Goal: Information Seeking & Learning: Learn about a topic

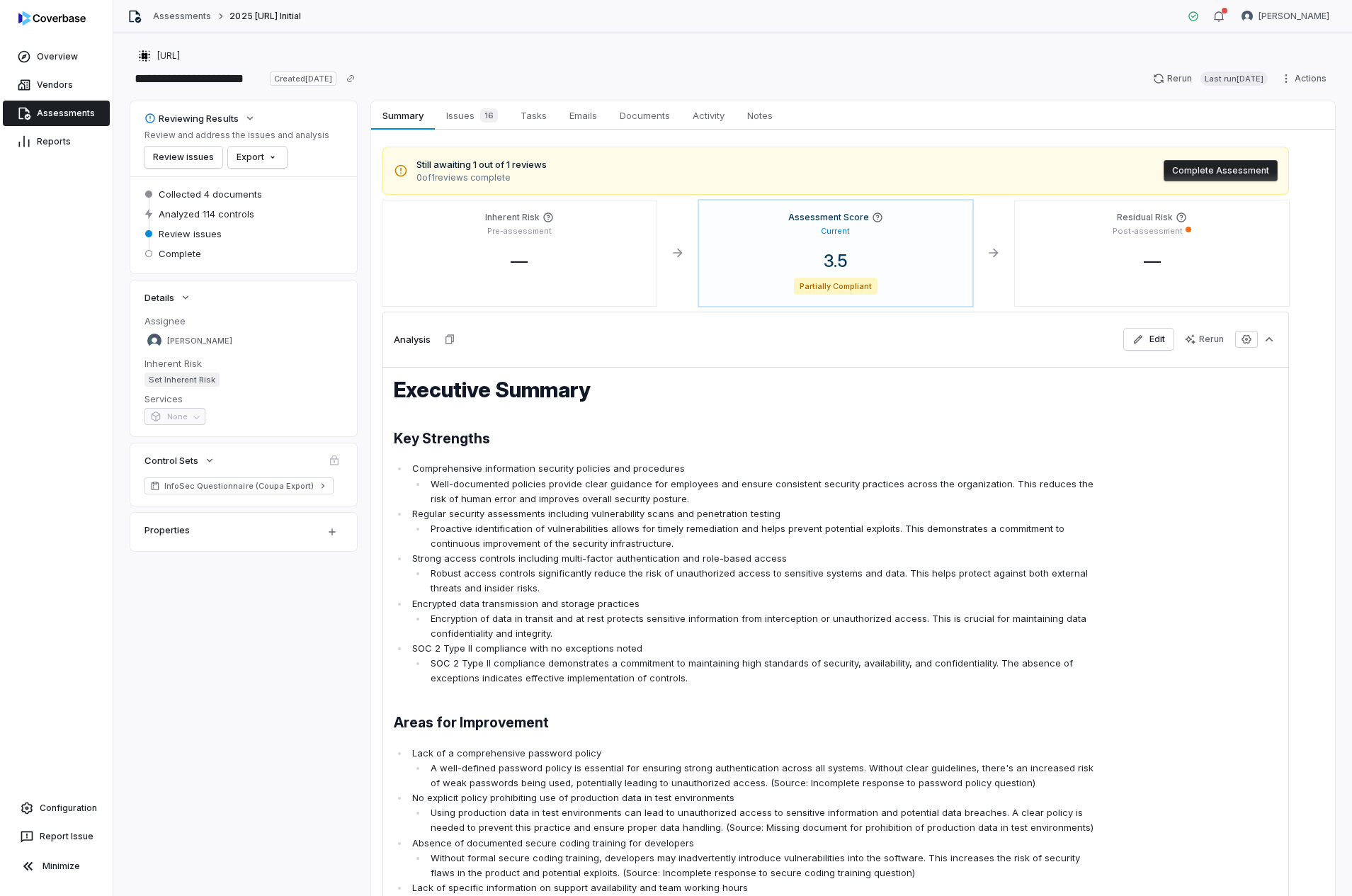
click at [726, 471] on p "Comprehensive information security policies and procedures" at bounding box center [756, 468] width 689 height 15
click at [465, 112] on span "Issues 16" at bounding box center [472, 116] width 63 height 20
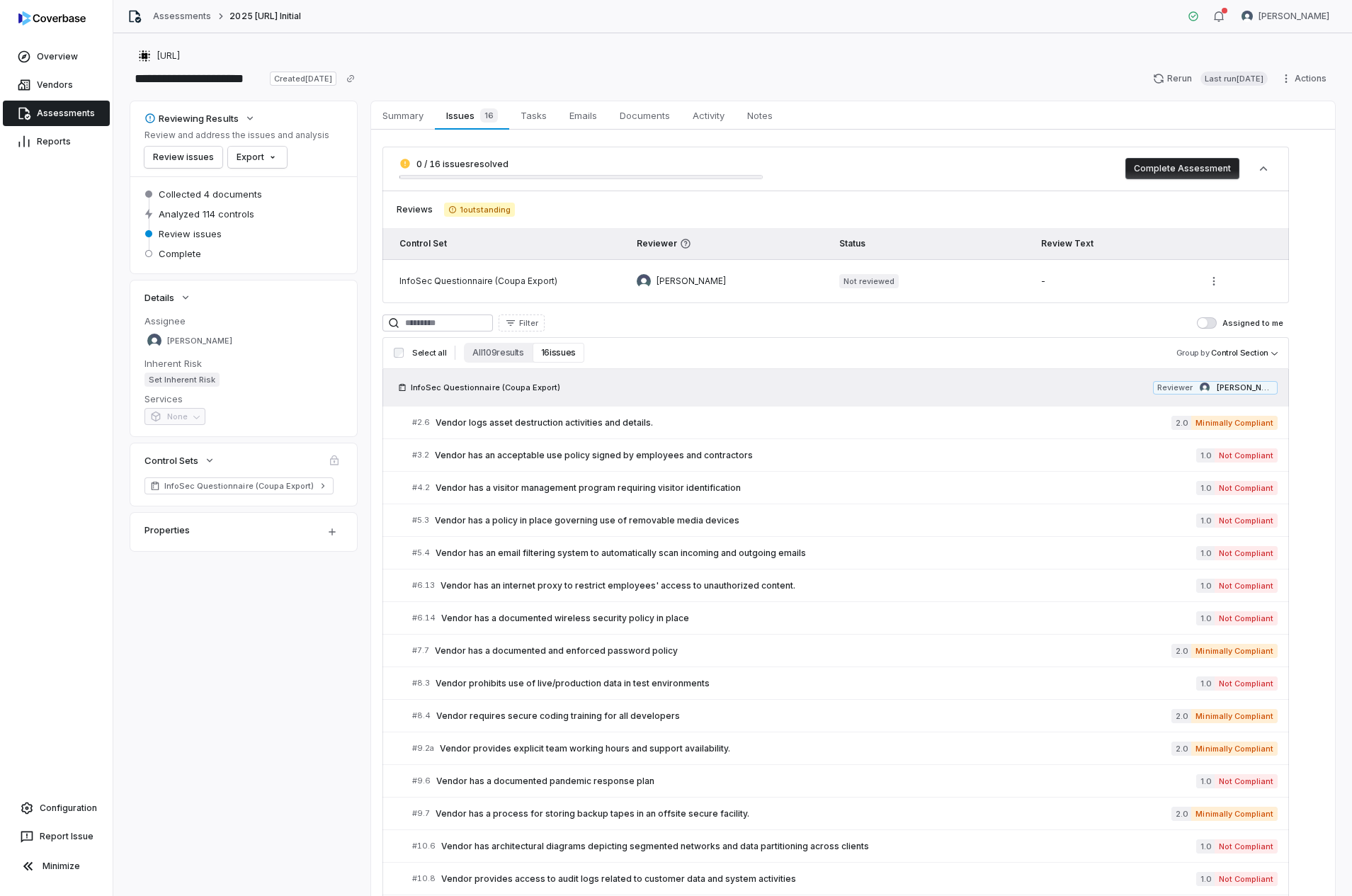
click at [490, 211] on span "1 outstanding" at bounding box center [479, 210] width 71 height 14
click at [409, 109] on span "Summary" at bounding box center [404, 115] width 53 height 19
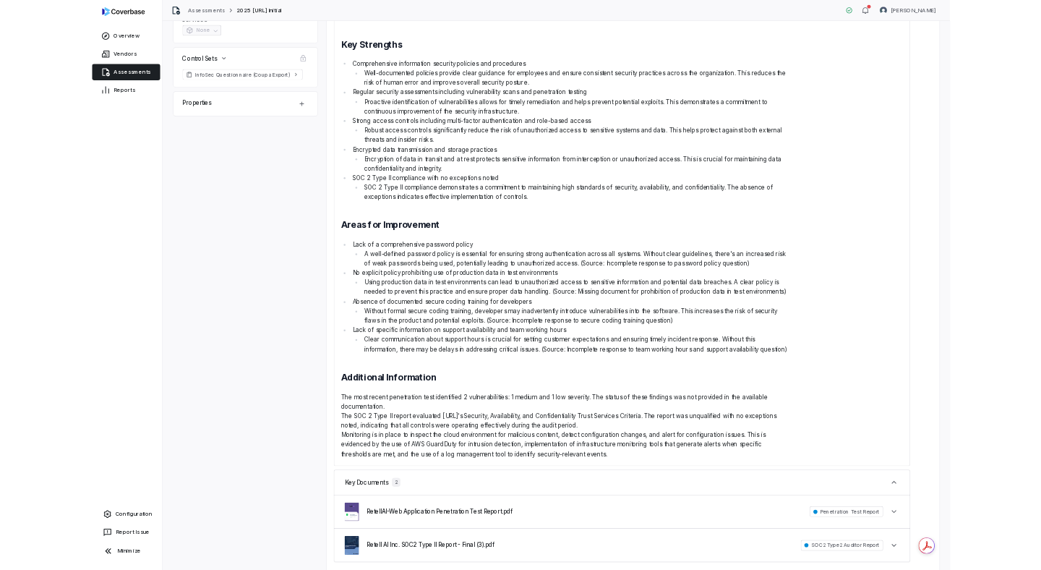
scroll to position [377, 0]
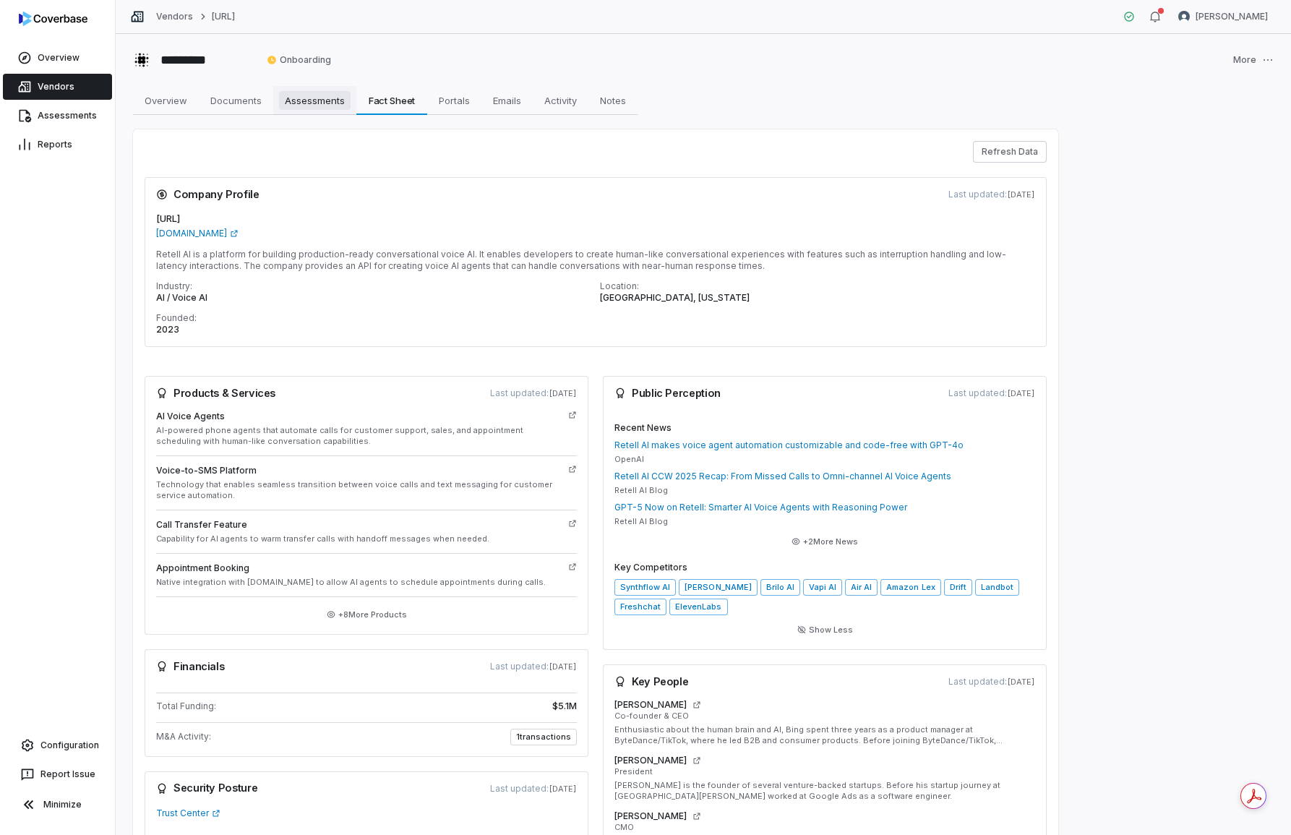
click at [303, 102] on span "Assessments" at bounding box center [315, 100] width 72 height 19
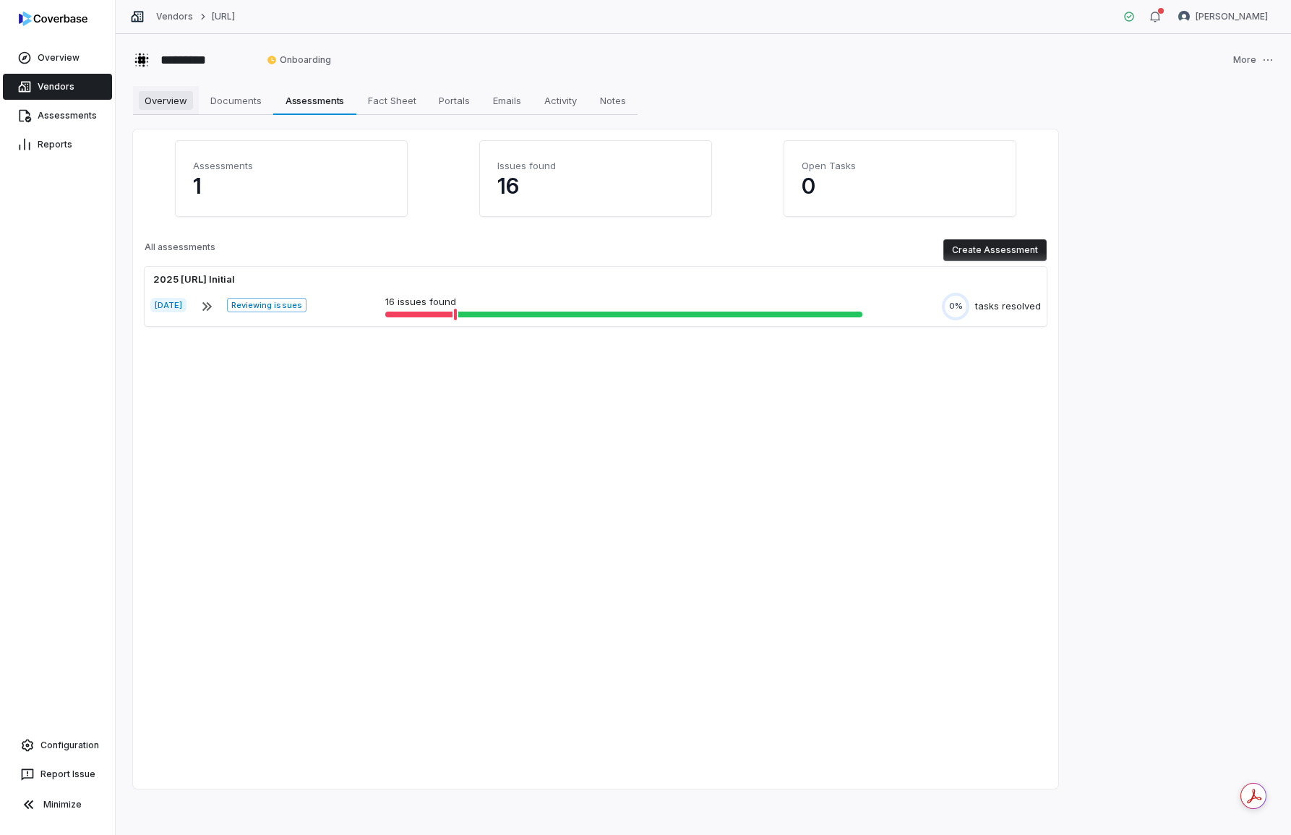
click at [167, 105] on span "Overview" at bounding box center [166, 100] width 54 height 19
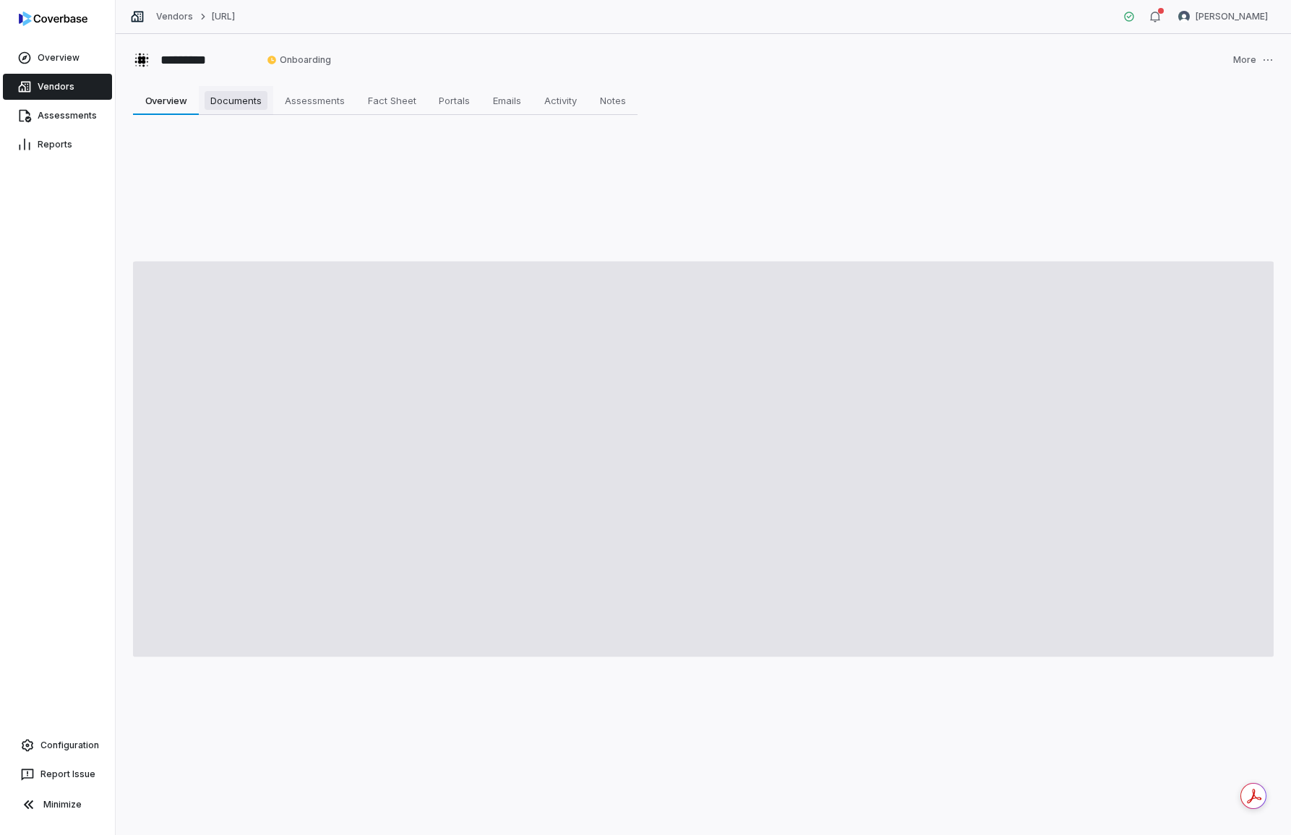
click at [238, 95] on span "Documents" at bounding box center [236, 100] width 63 height 19
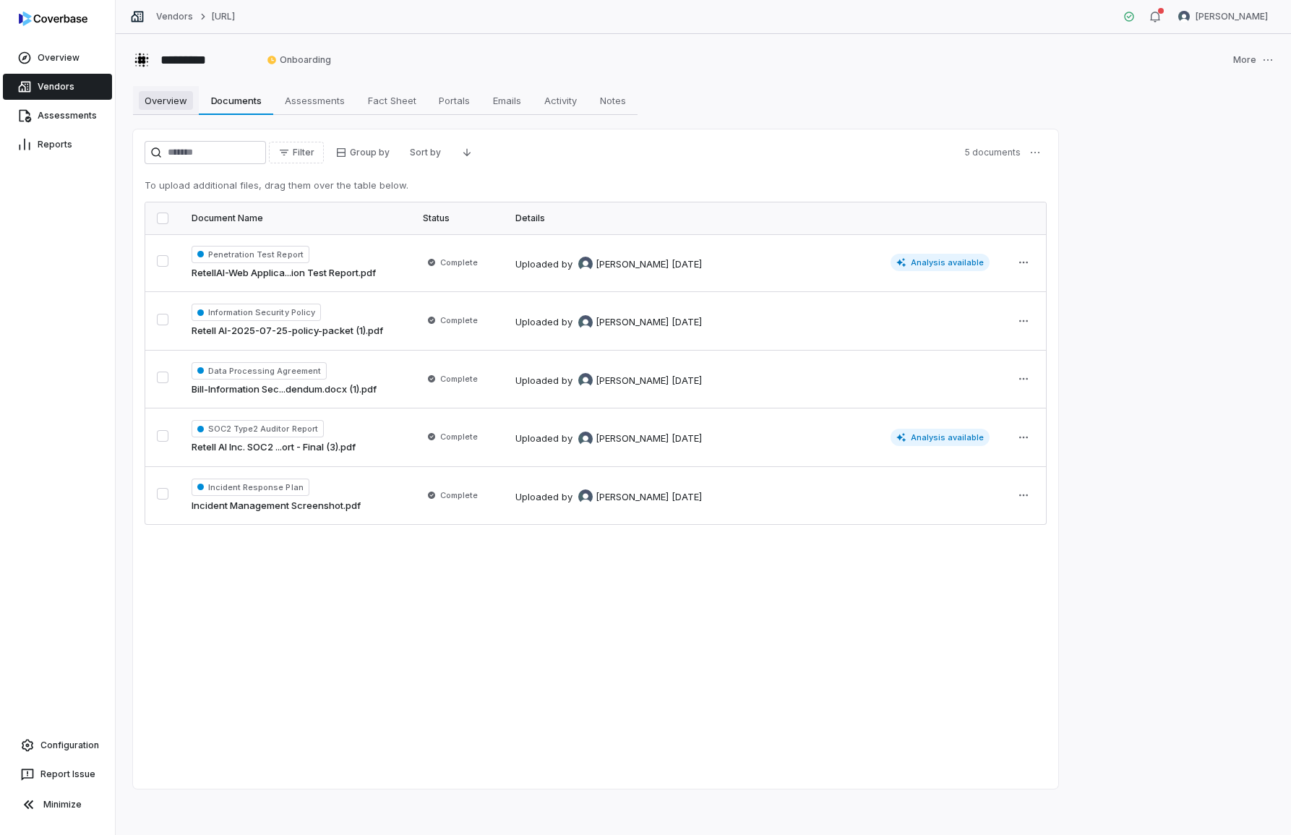
click at [163, 107] on span "Overview" at bounding box center [166, 100] width 54 height 19
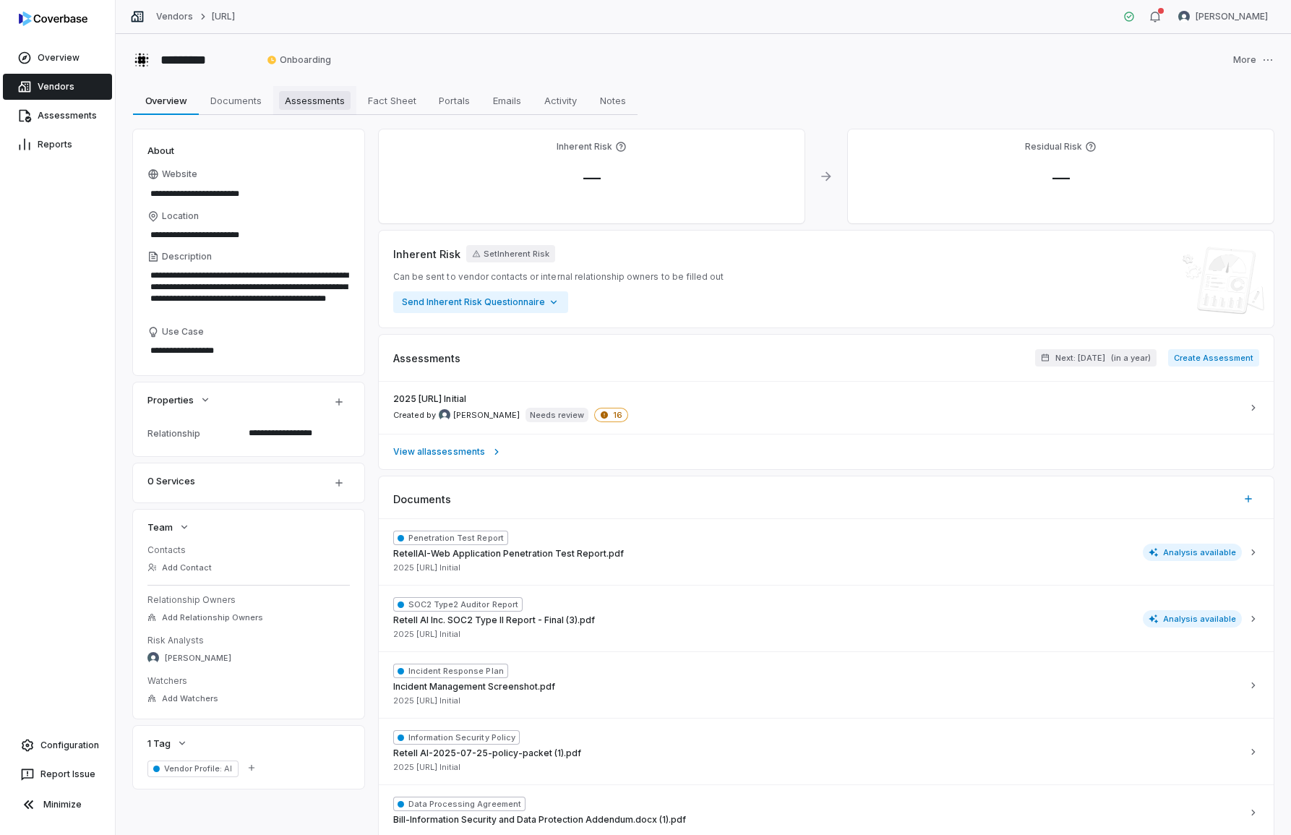
click at [311, 107] on span "Assessments" at bounding box center [315, 100] width 72 height 19
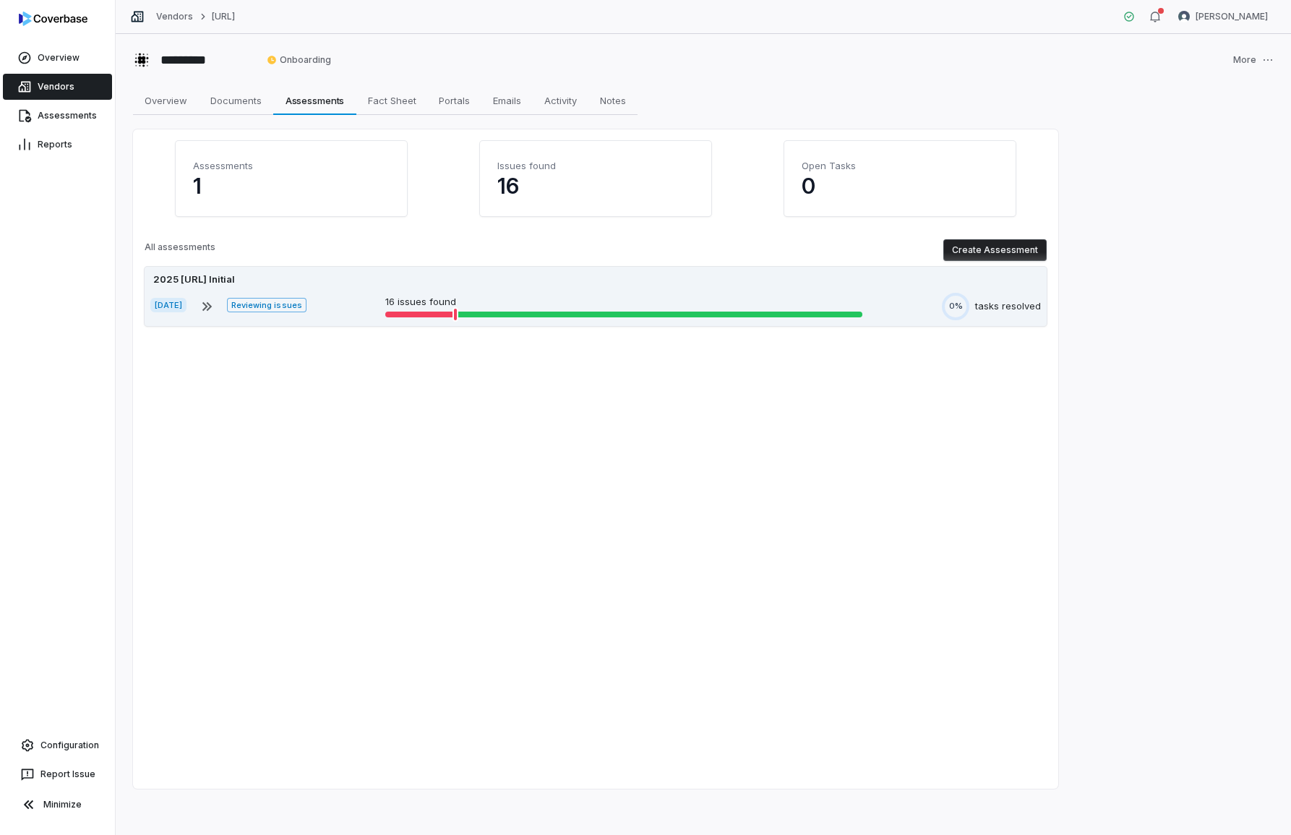
click at [460, 278] on div "2025 [URL] Initial" at bounding box center [595, 280] width 891 height 14
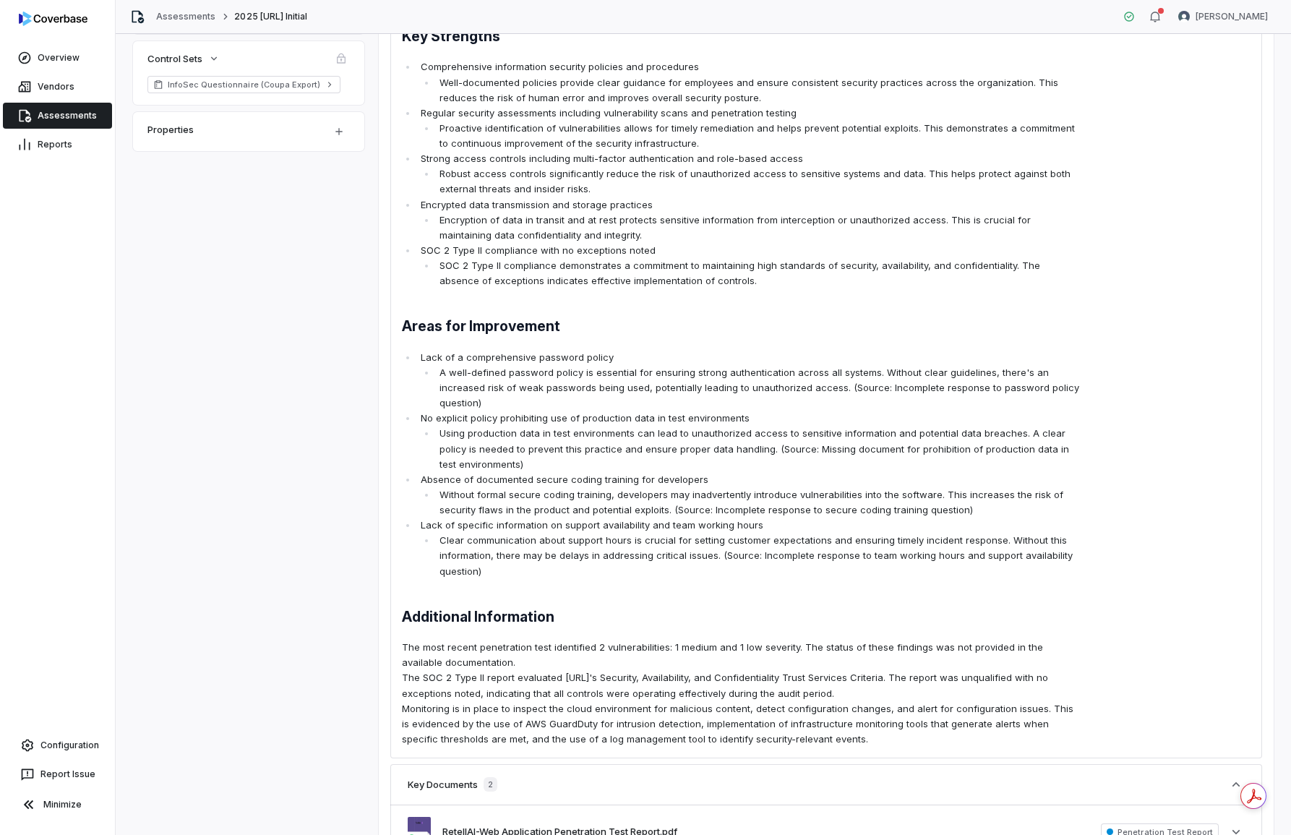
scroll to position [427, 0]
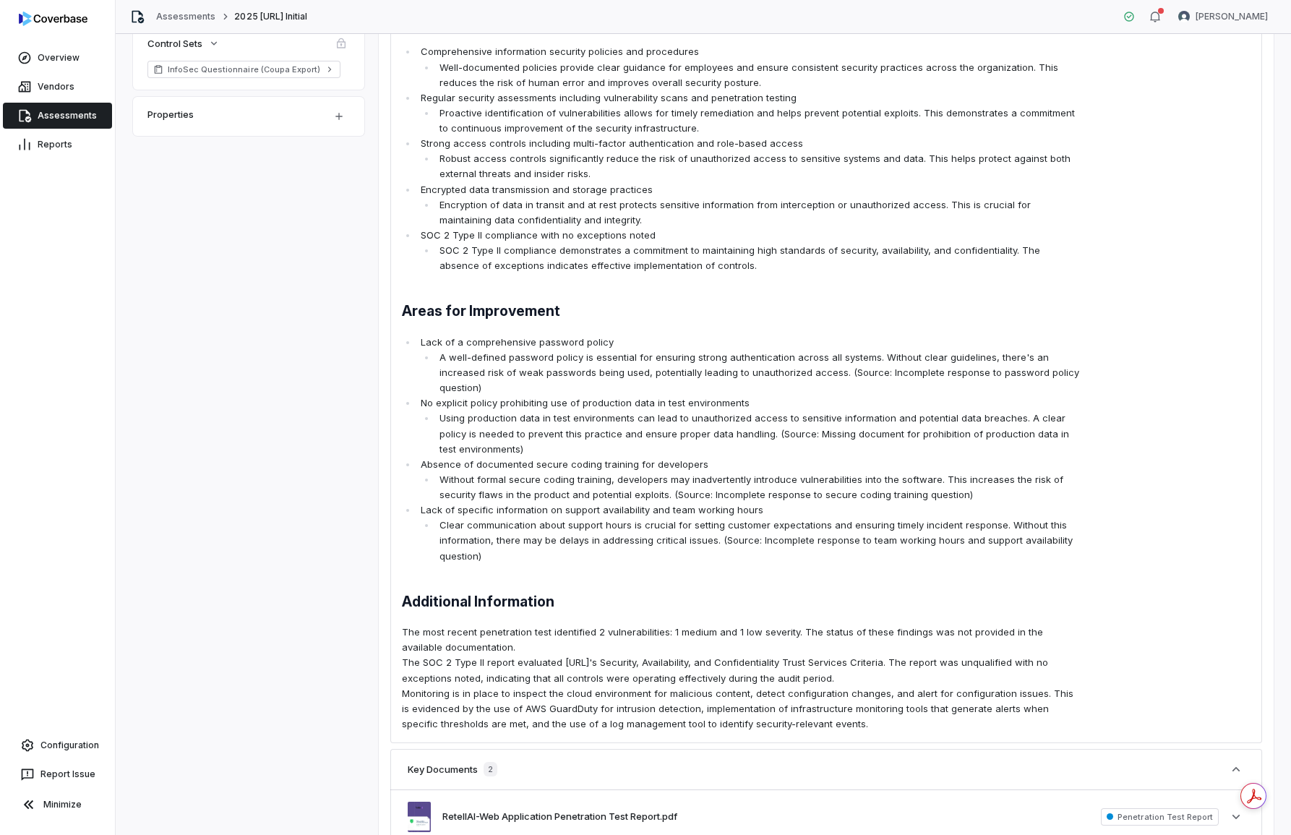
click at [489, 647] on p "The most recent penetration test identified 2 vulnerabilities: 1 medium and 1 l…" at bounding box center [741, 640] width 679 height 30
click at [516, 389] on li "A well-defined password policy is essential for ensuring strong authentication …" at bounding box center [758, 373] width 645 height 46
click at [505, 388] on li "A well-defined password policy is essential for ensuring strong authentication …" at bounding box center [758, 373] width 645 height 46
click at [542, 554] on li "Clear communication about support hours is crucial for setting customer expecta…" at bounding box center [758, 541] width 645 height 46
click at [516, 553] on li "Clear communication about support hours is crucial for setting customer expecta…" at bounding box center [758, 541] width 645 height 46
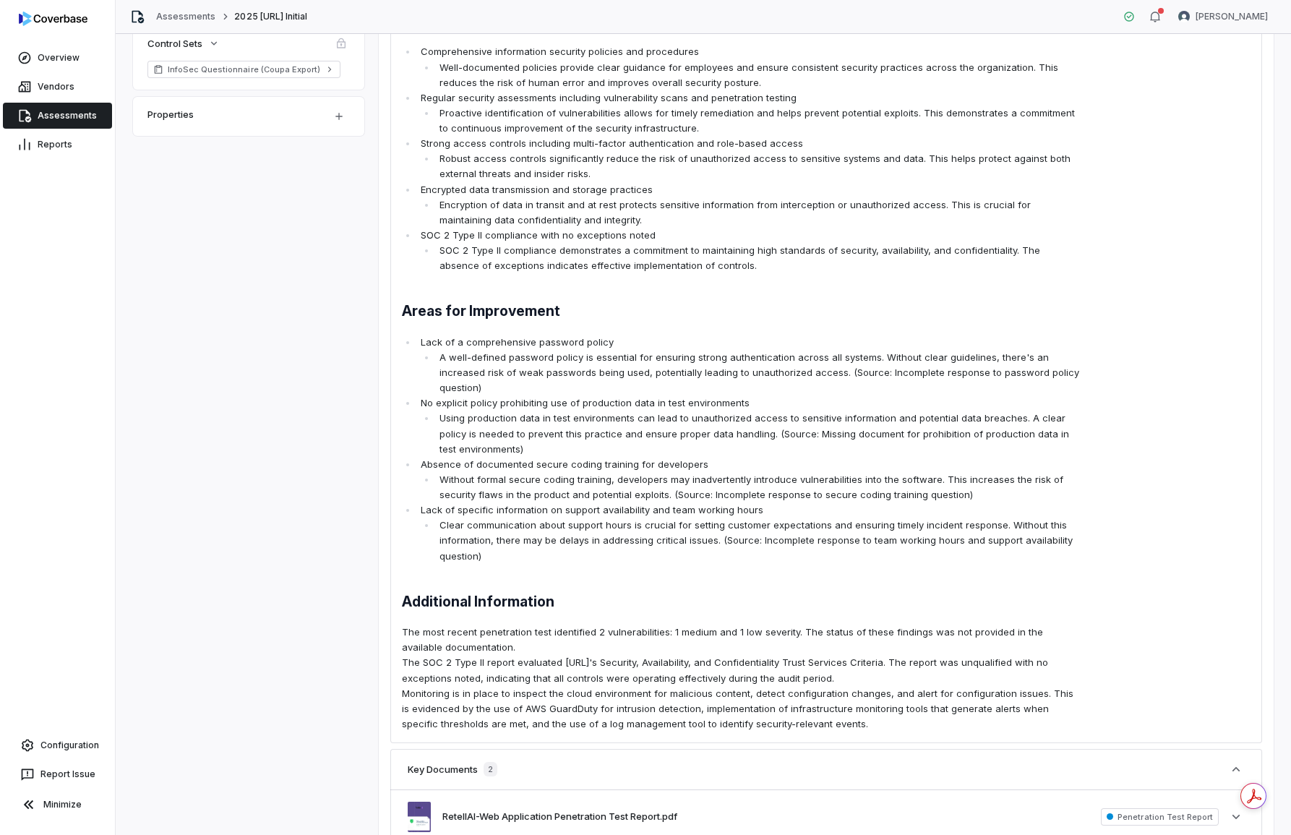
click at [495, 550] on li "Clear communication about support hours is crucial for setting customer expecta…" at bounding box center [758, 541] width 645 height 46
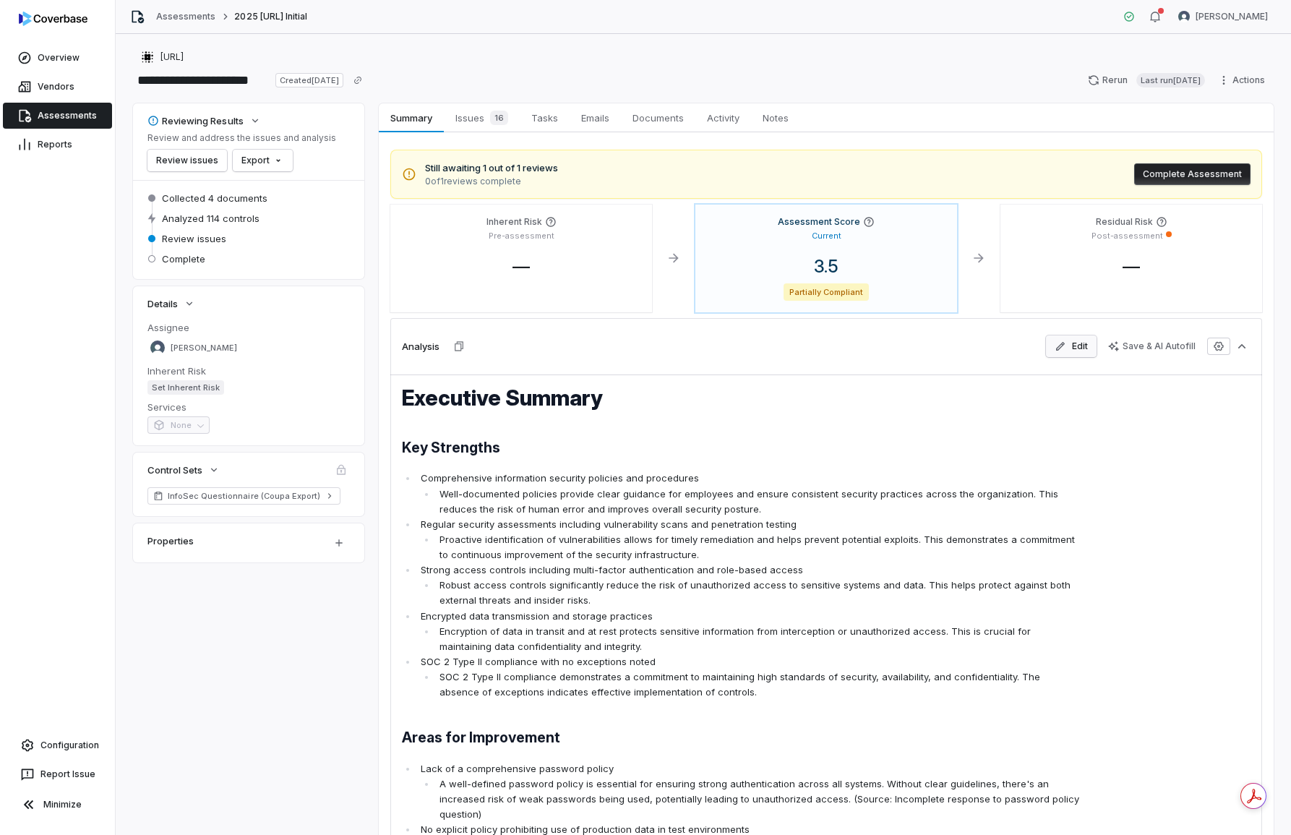
click at [1067, 339] on button "Edit" at bounding box center [1071, 346] width 51 height 22
type textarea "*"
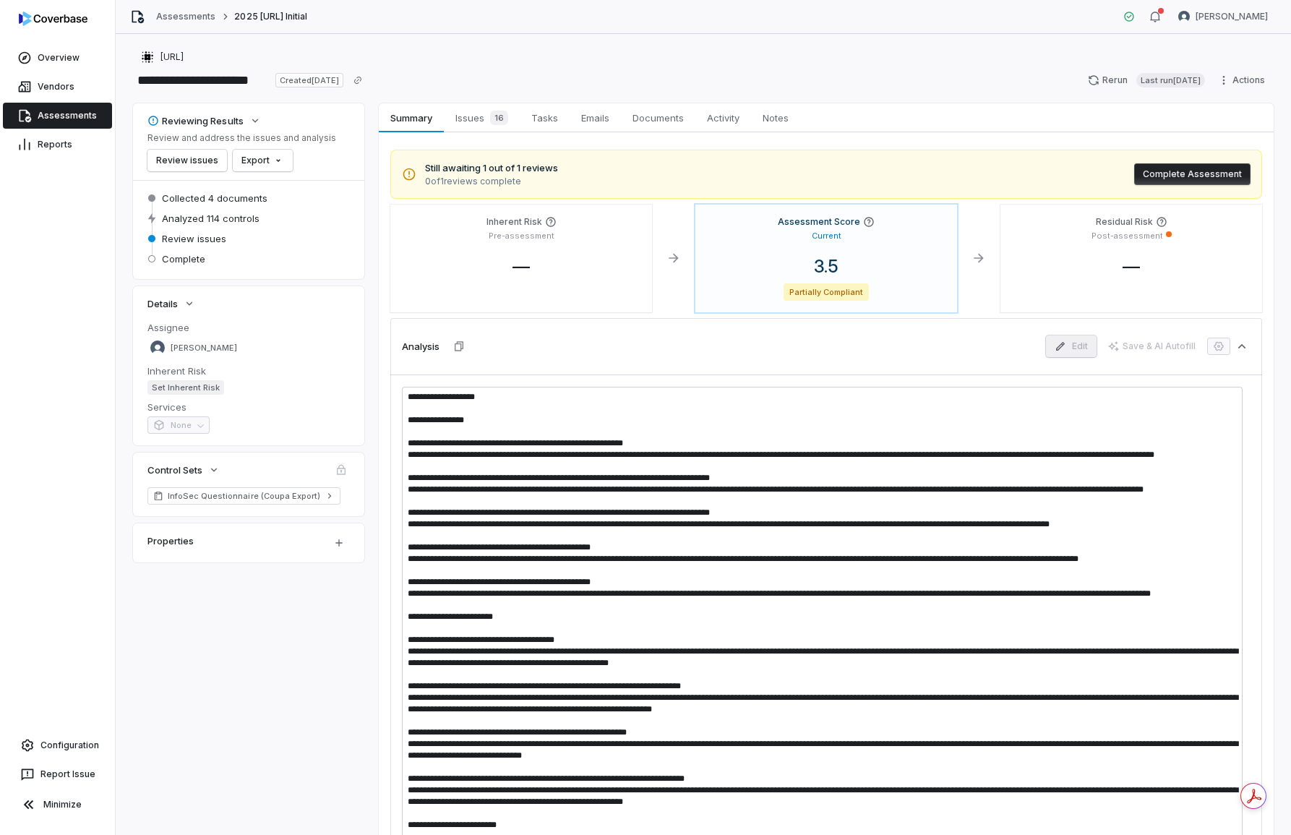
click at [1129, 313] on div "Still awaiting 1 out of 1 reviews 0 of 1 reviews complete Complete Assessment I…" at bounding box center [826, 649] width 872 height 999
click at [1257, 664] on div "Still awaiting 1 out of 1 reviews 0 of 1 reviews complete Complete Assessment I…" at bounding box center [826, 663] width 895 height 1063
drag, startPoint x: 771, startPoint y: 349, endPoint x: 804, endPoint y: 397, distance: 58.2
click at [771, 349] on div "Analysis Edit Save & AI Autofill" at bounding box center [826, 346] width 872 height 56
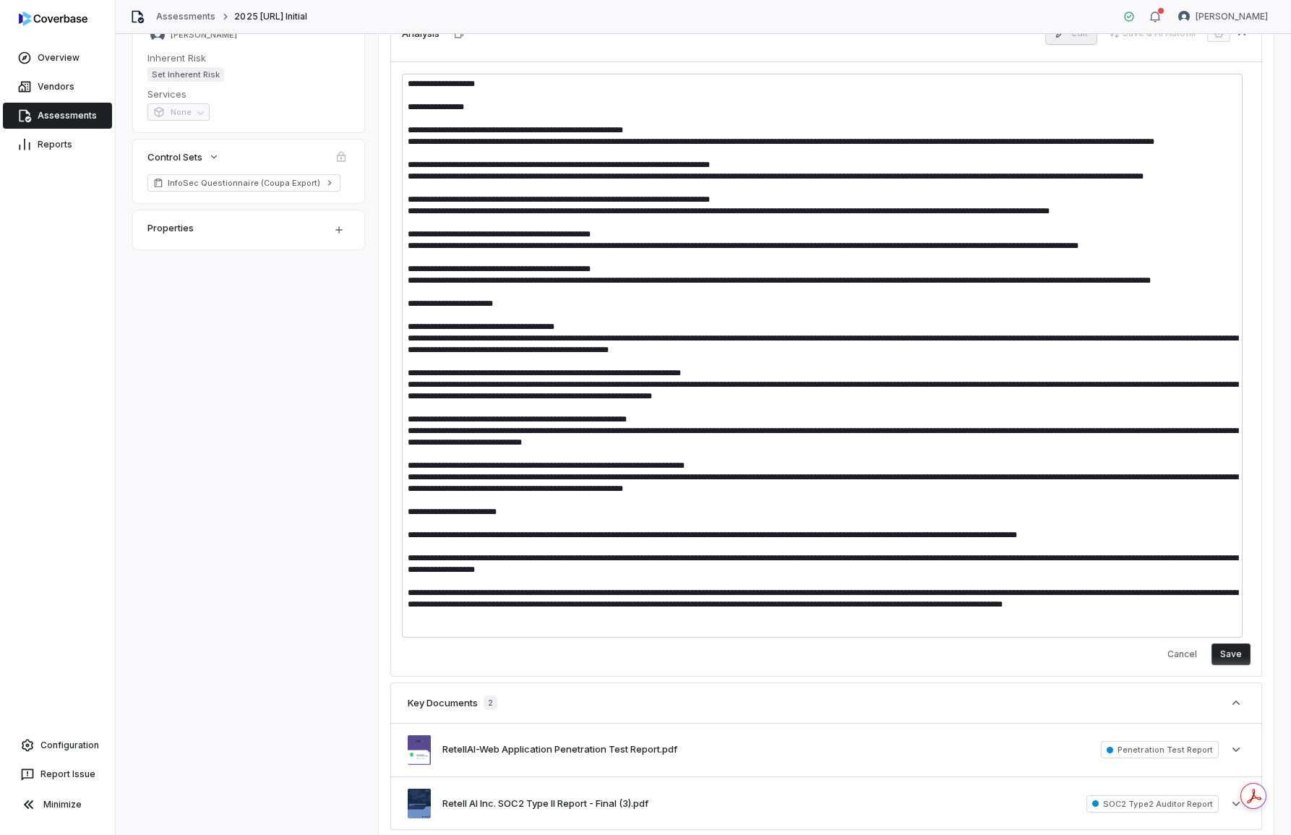
scroll to position [406, 0]
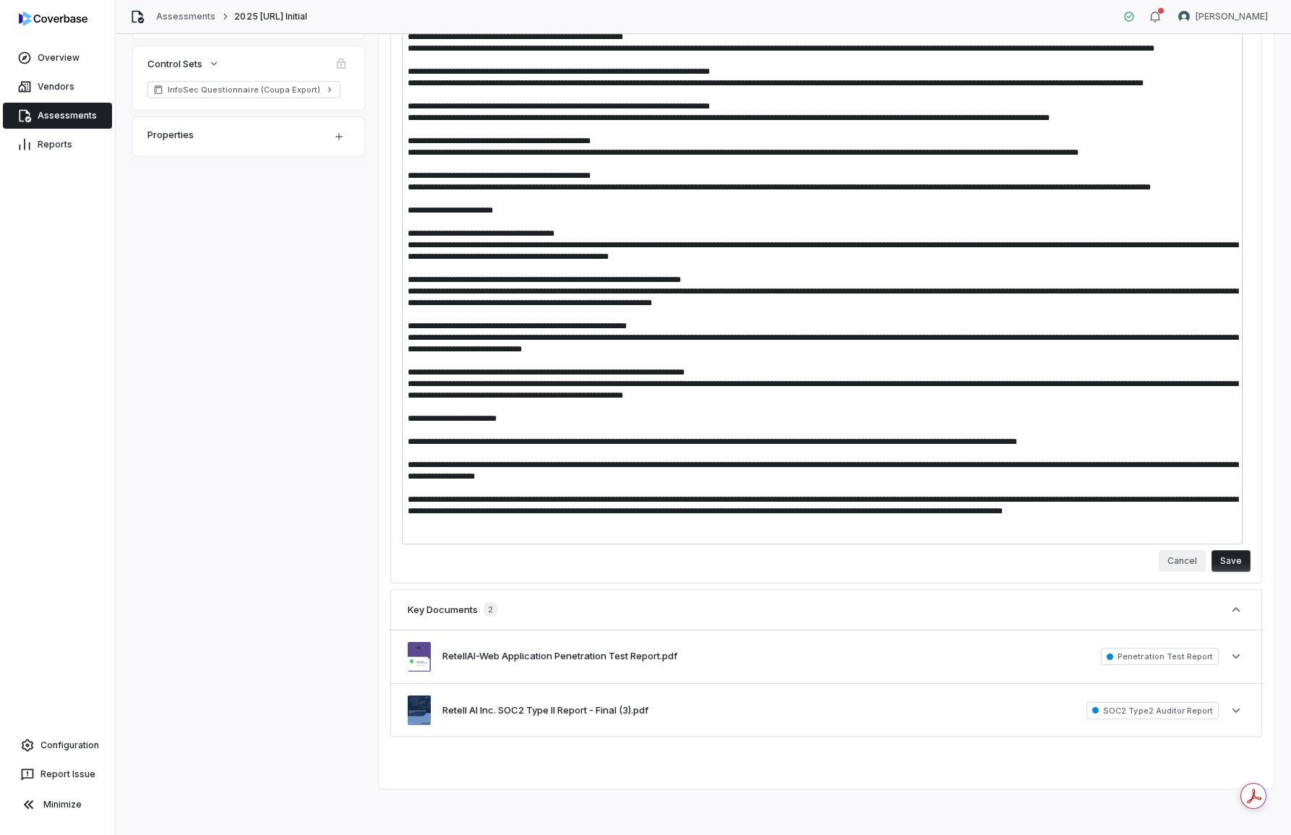
click at [1164, 555] on button "Cancel" at bounding box center [1182, 561] width 47 height 22
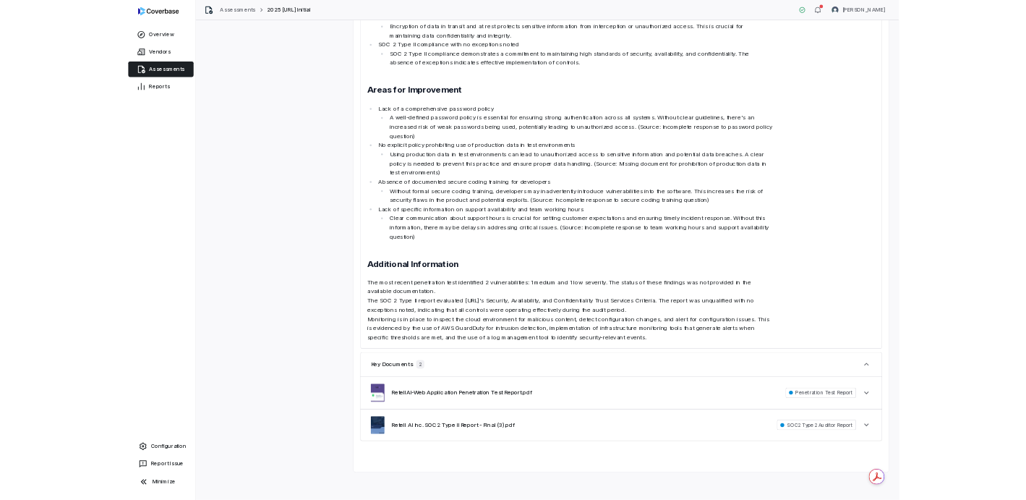
scroll to position [0, 0]
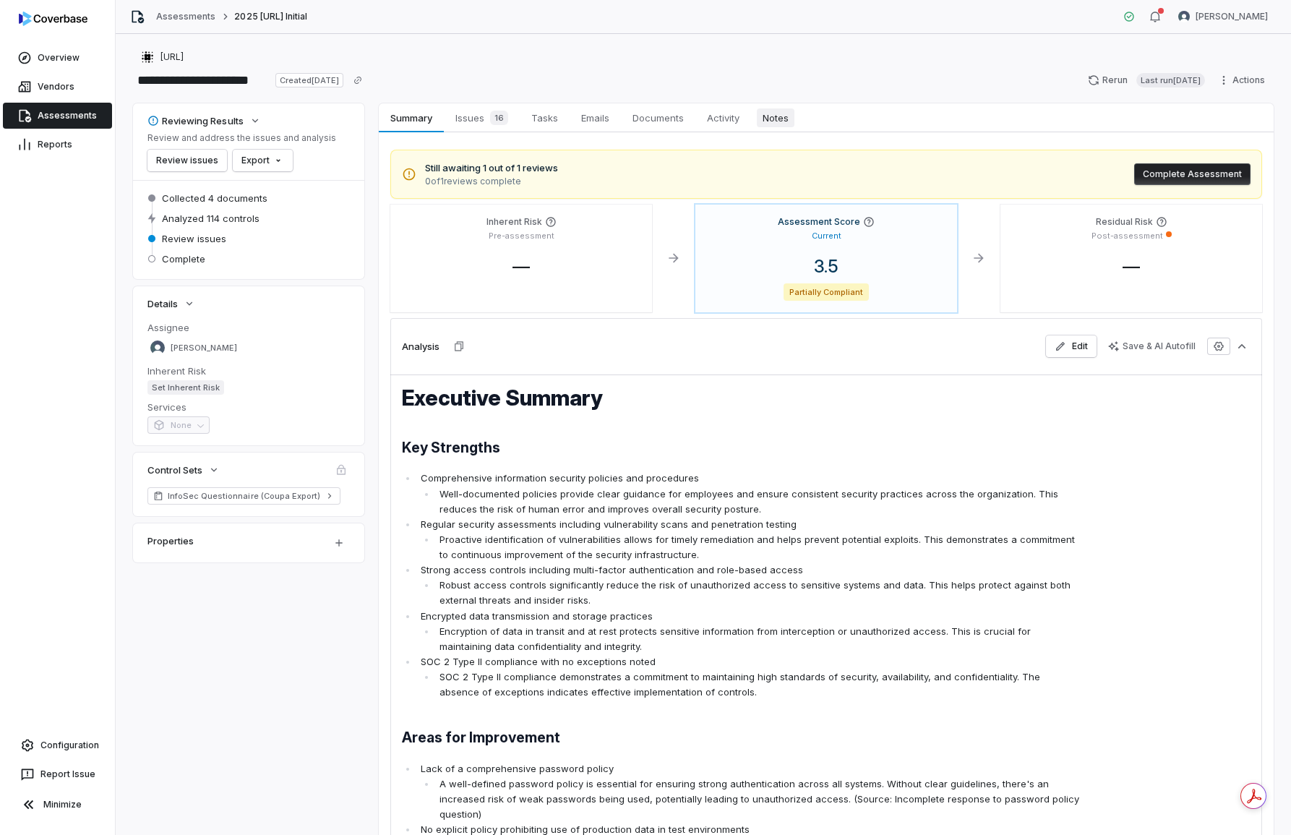
click at [761, 127] on link "Notes Notes" at bounding box center [775, 117] width 49 height 29
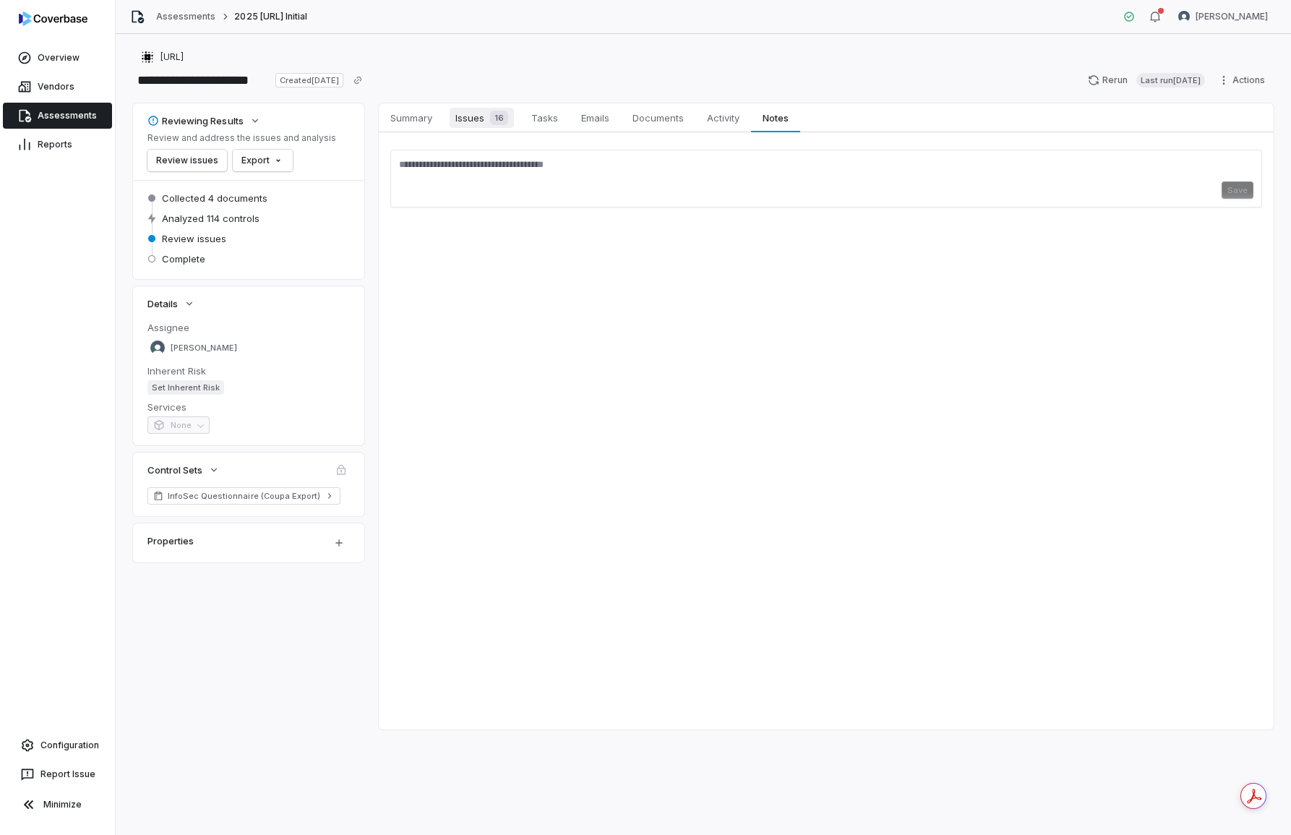
click at [471, 113] on span "Issues 16" at bounding box center [482, 118] width 64 height 20
